Goal: Entertainment & Leisure: Browse casually

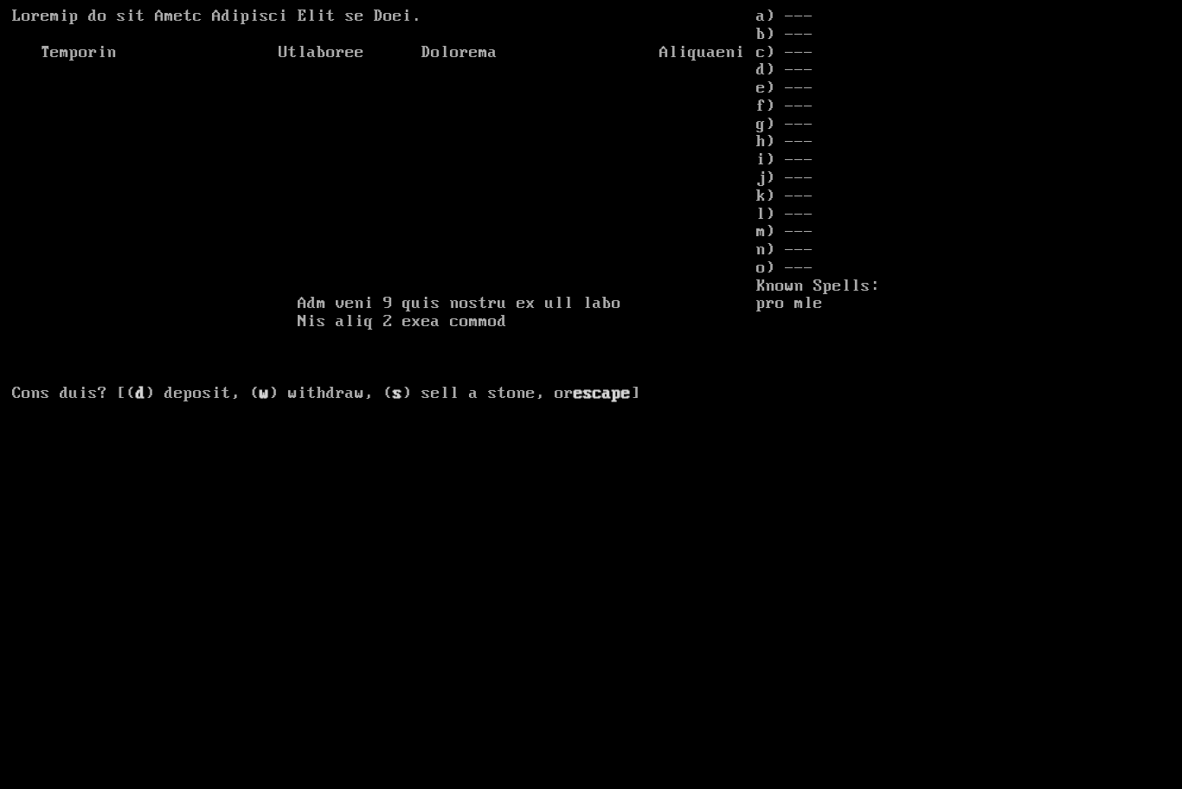
click at [574, 395] on b "escape" at bounding box center [602, 393] width 57 height 19
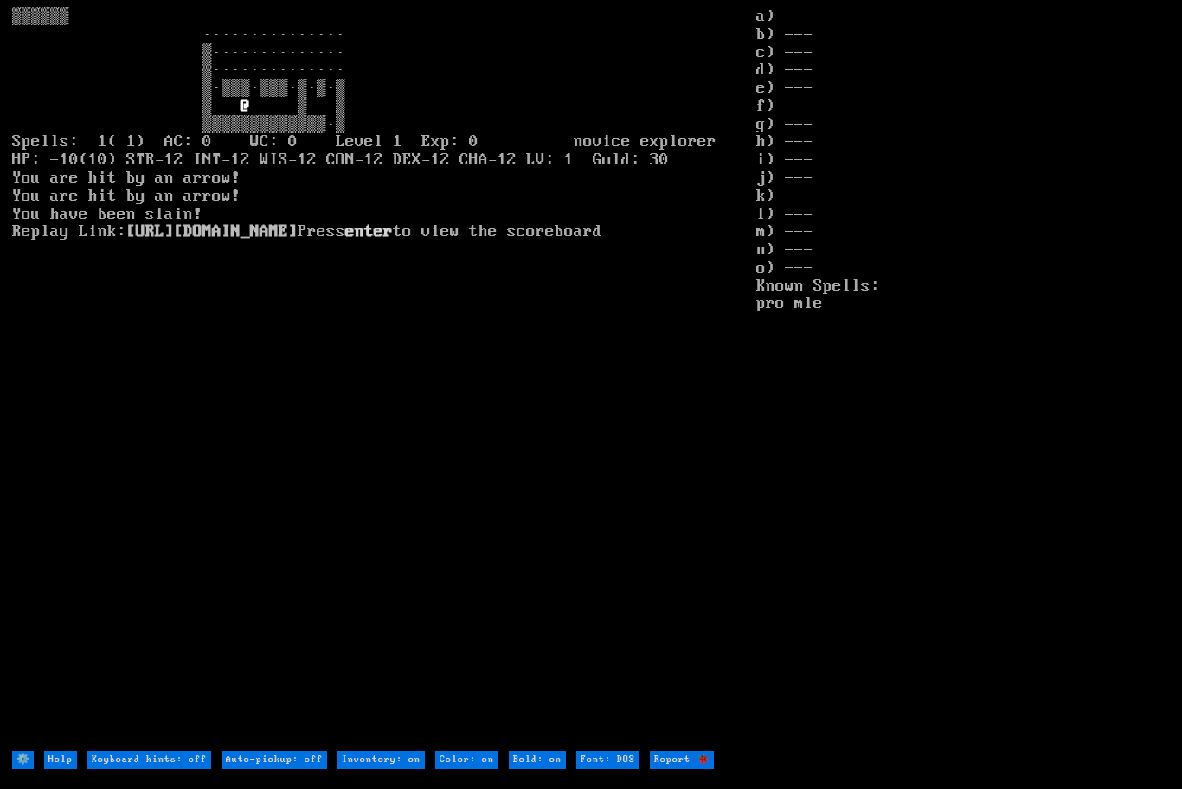
click at [201, 306] on larn "@ ·····▒···▒ ▒▒▒▒▒▒▒▒▒▒▒▒▒·▒ Spells: 1( 1) AC: 0 WC: 0 Level 1 Exp: 0 novice ex…" at bounding box center [384, 379] width 745 height 742
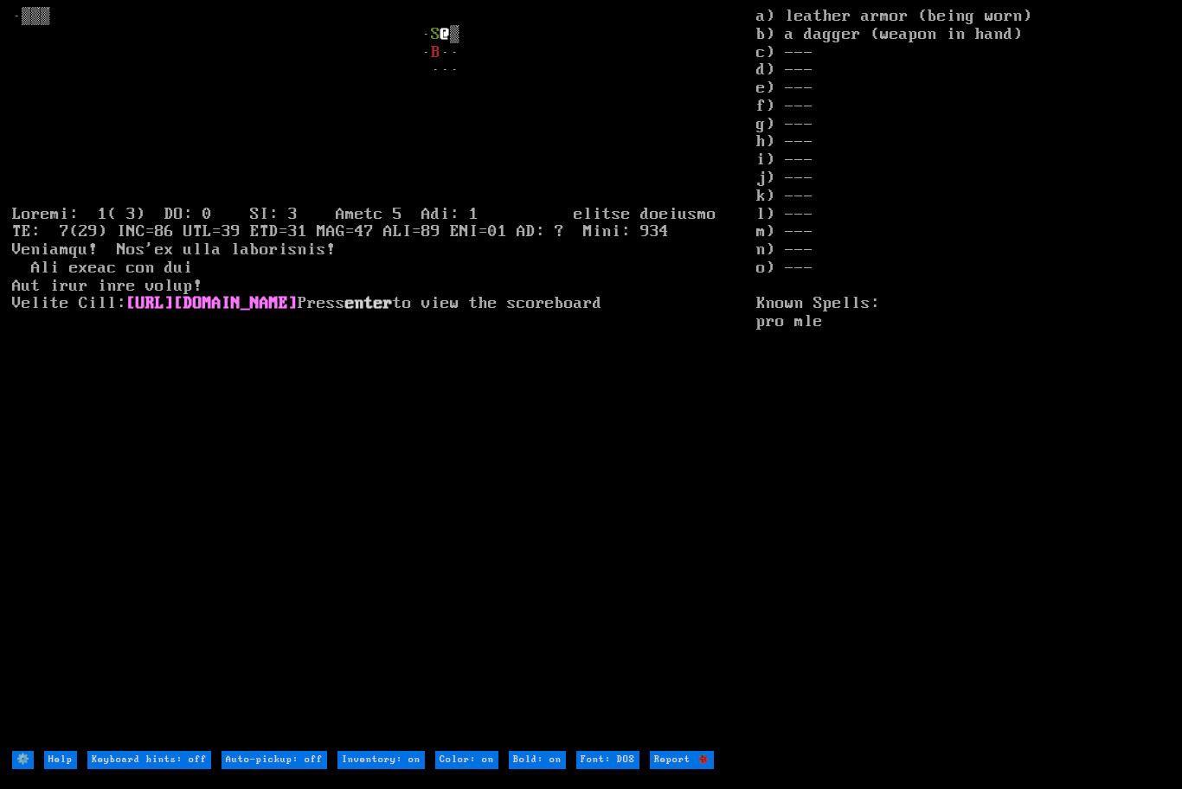
click at [298, 313] on link "[URL][DOMAIN_NAME]" at bounding box center [211, 303] width 171 height 19
